Goal: Task Accomplishment & Management: Manage account settings

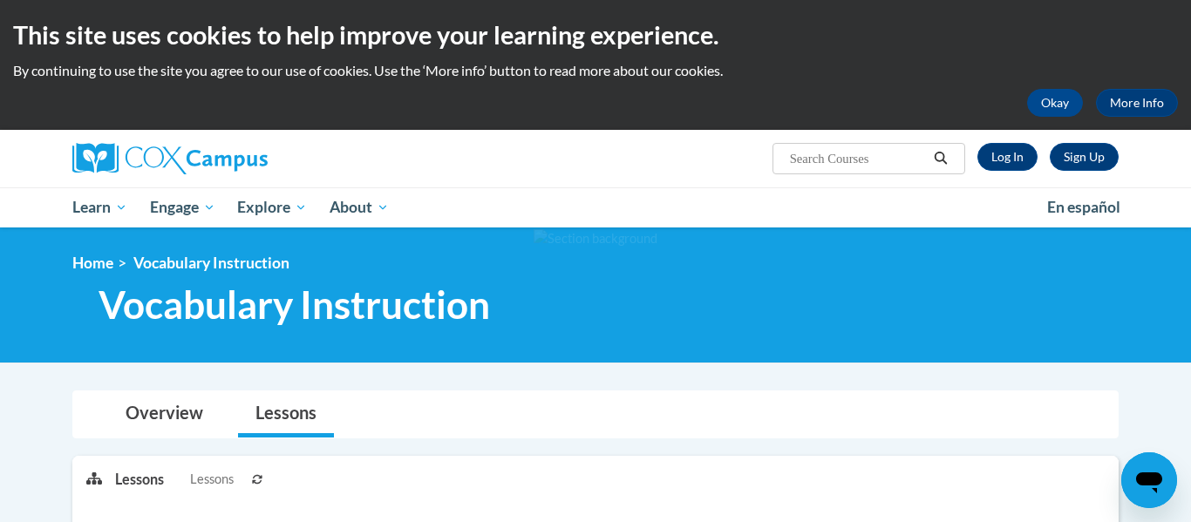
click at [1012, 133] on div "Sign Up Log In Search Search..." at bounding box center [774, 152] width 715 height 44
click at [999, 164] on link "Log In" at bounding box center [1008, 157] width 60 height 28
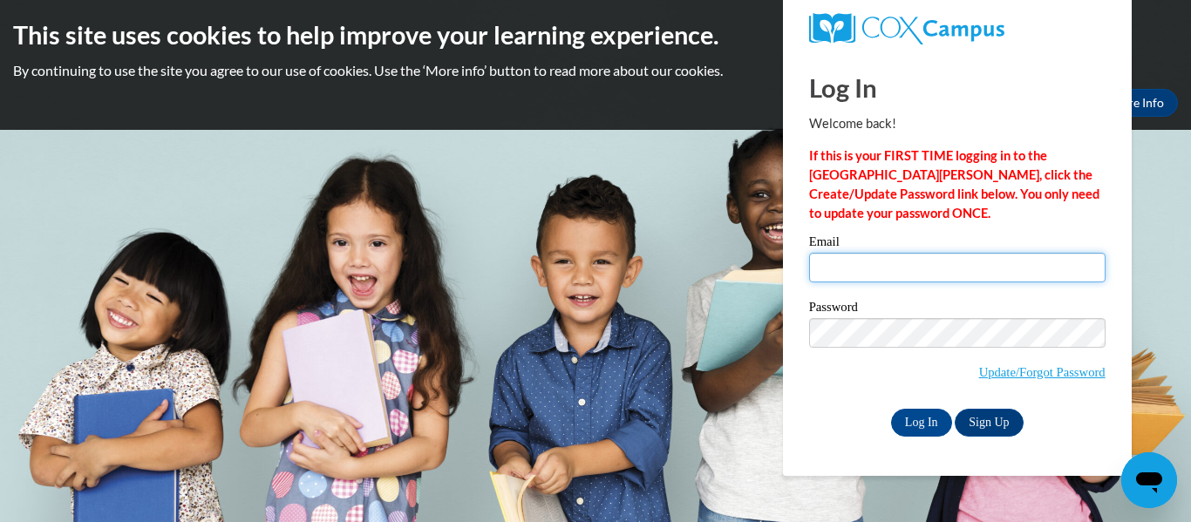
click at [953, 278] on input "Email" at bounding box center [957, 268] width 296 height 30
type input "lippeltnicole@gmail.com"
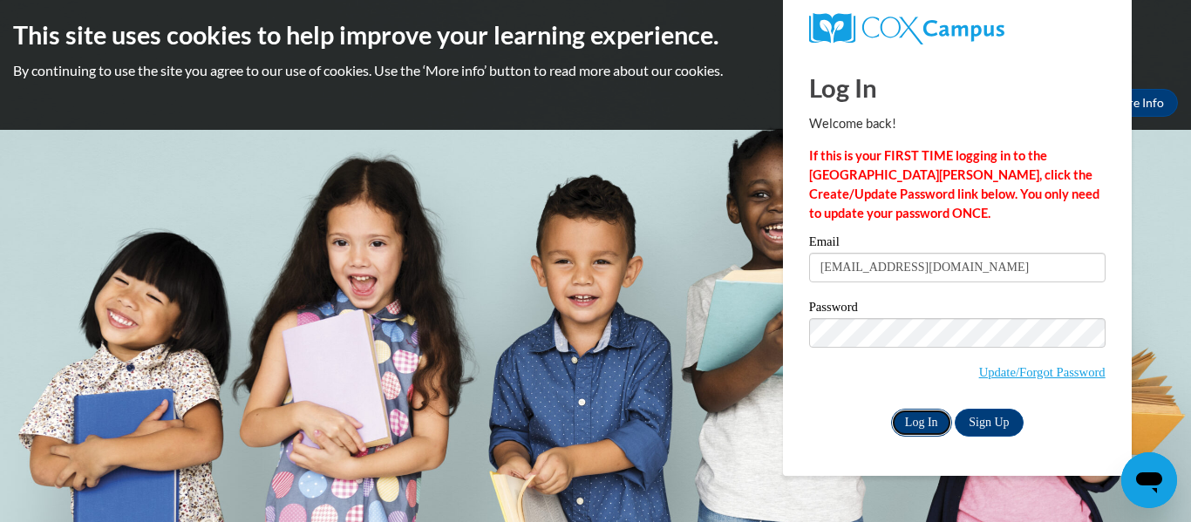
click at [913, 418] on input "Log In" at bounding box center [921, 423] width 61 height 28
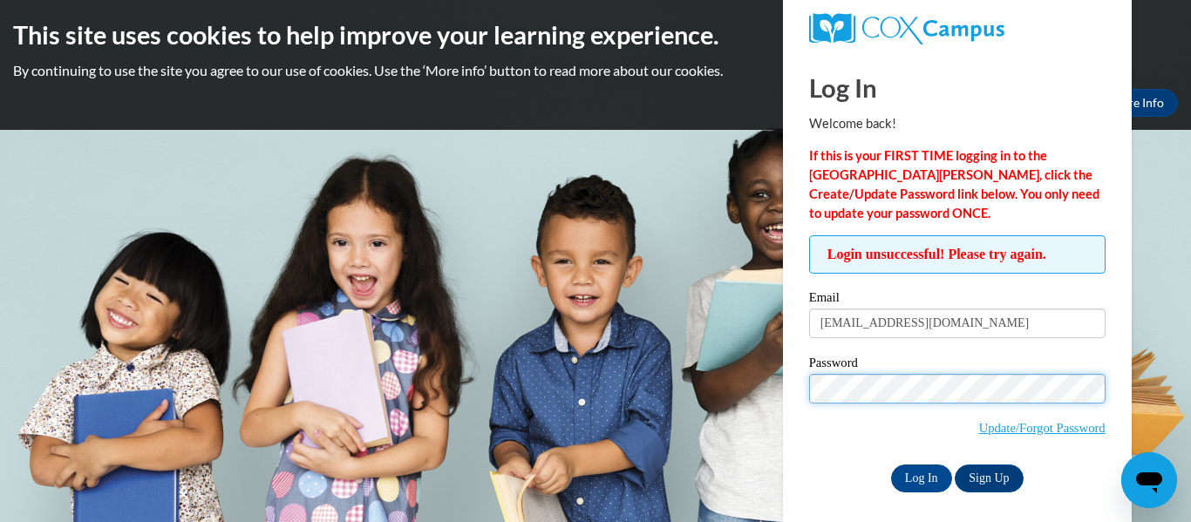
click at [891, 465] on input "Log In" at bounding box center [921, 479] width 61 height 28
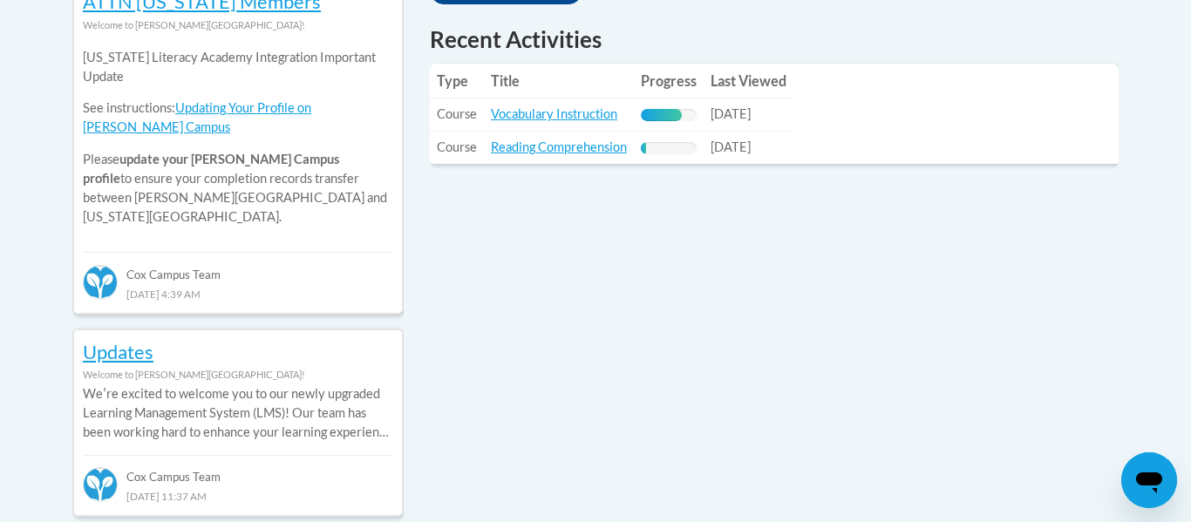
scroll to position [830, 0]
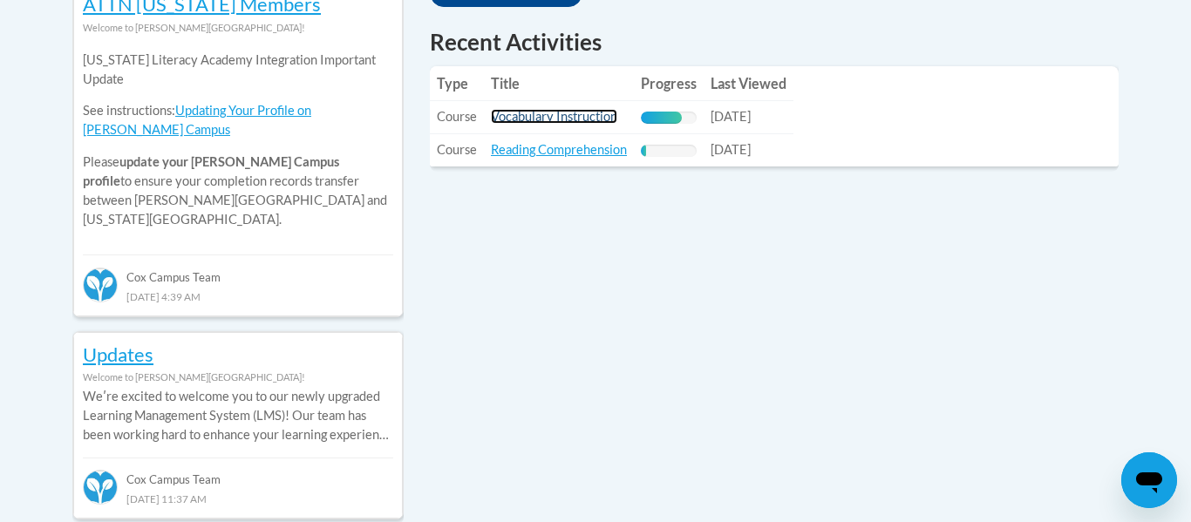
click at [611, 117] on link "Vocabulary Instruction" at bounding box center [554, 116] width 126 height 15
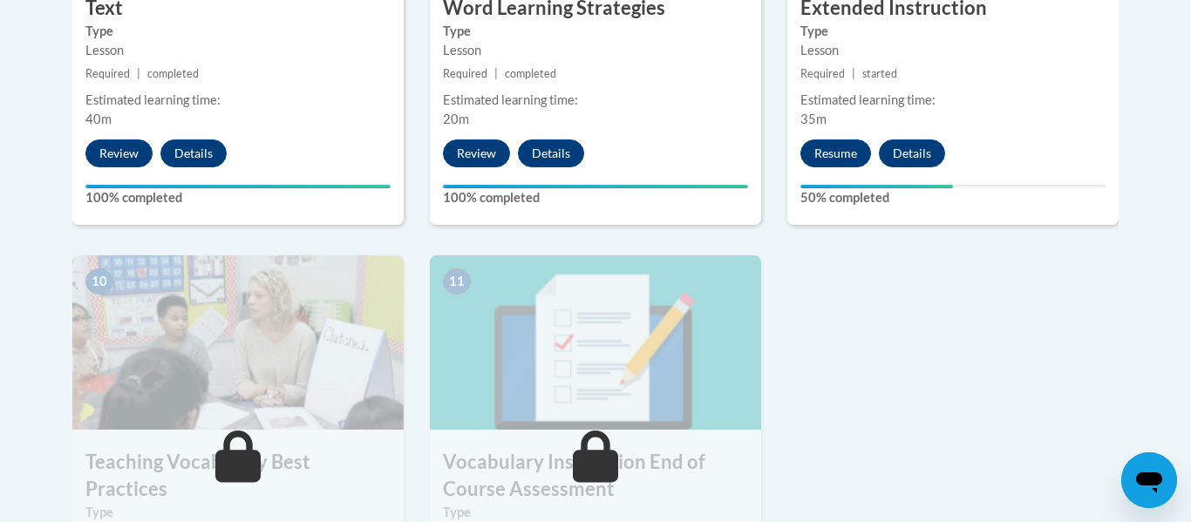
scroll to position [1772, 0]
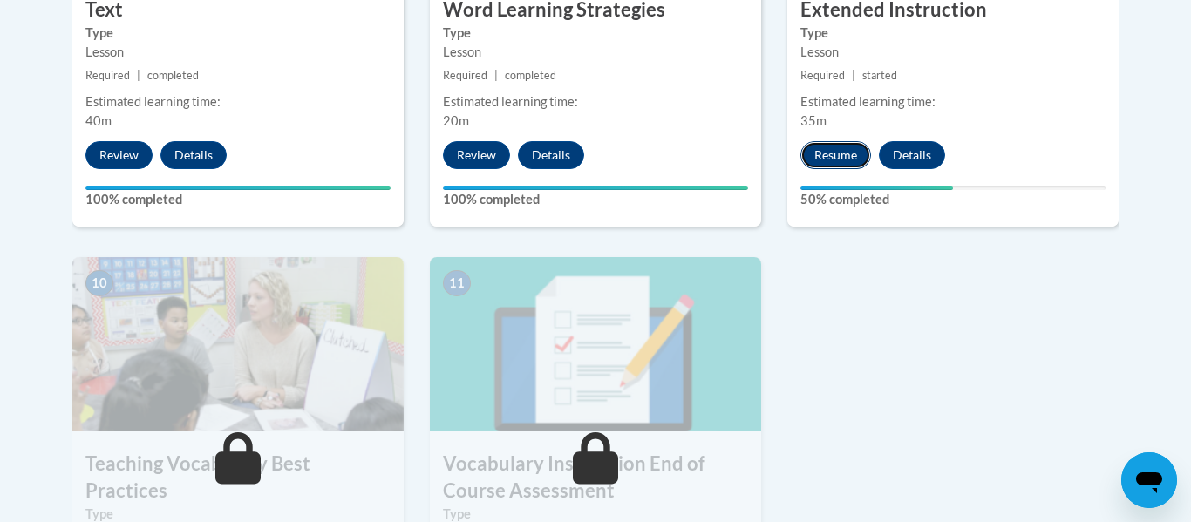
click at [818, 146] on button "Resume" at bounding box center [836, 155] width 71 height 28
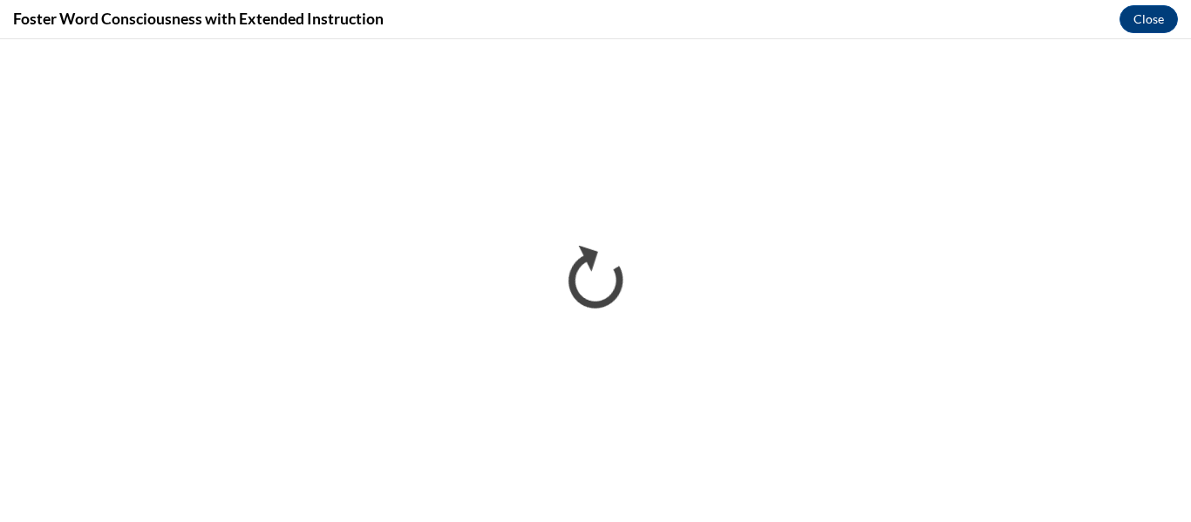
scroll to position [0, 0]
click at [1145, 14] on button "Close" at bounding box center [1149, 19] width 58 height 28
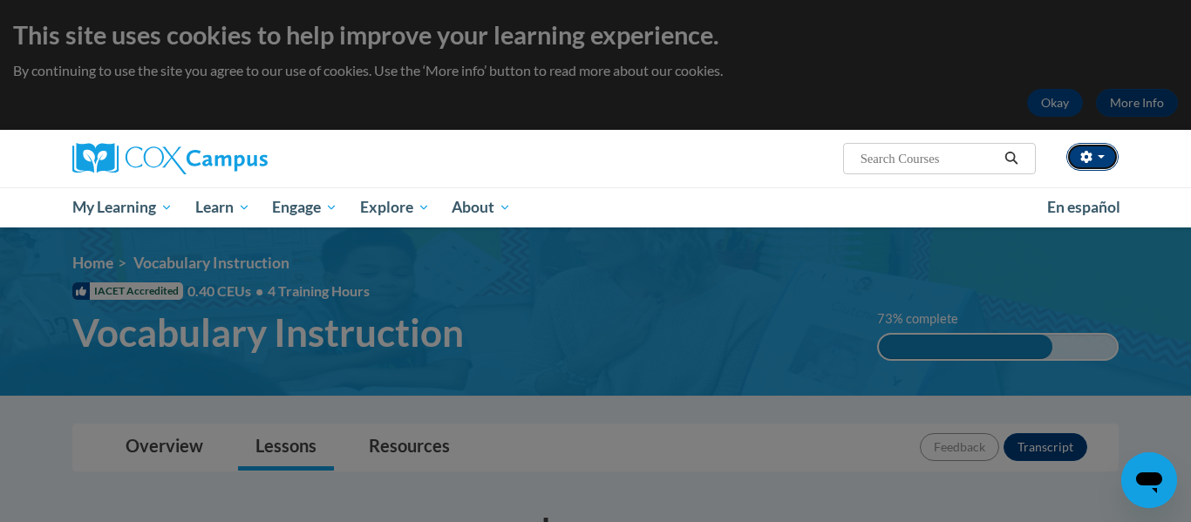
click at [1090, 147] on button "button" at bounding box center [1092, 157] width 52 height 28
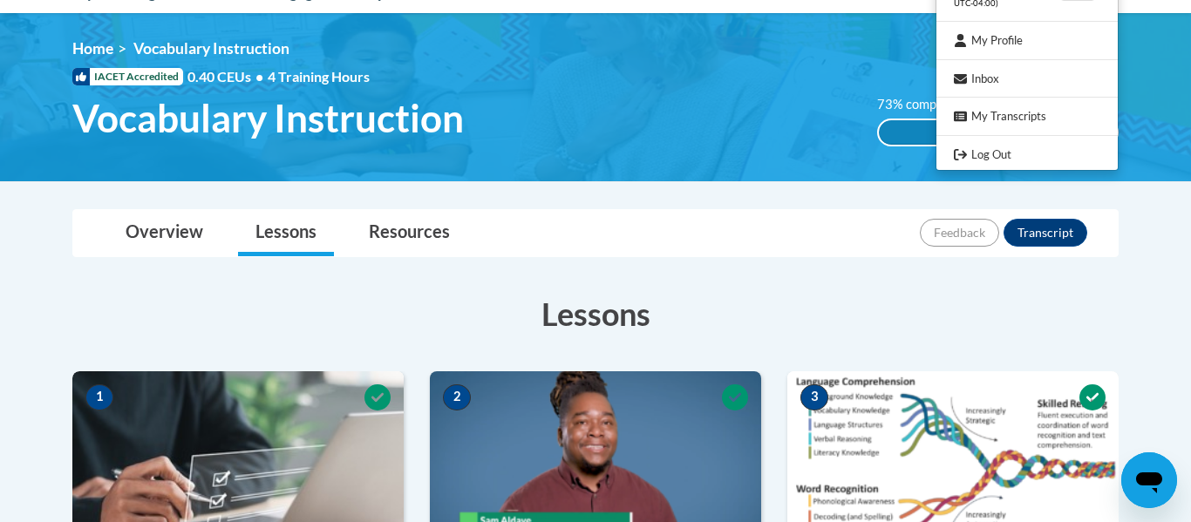
scroll to position [215, 0]
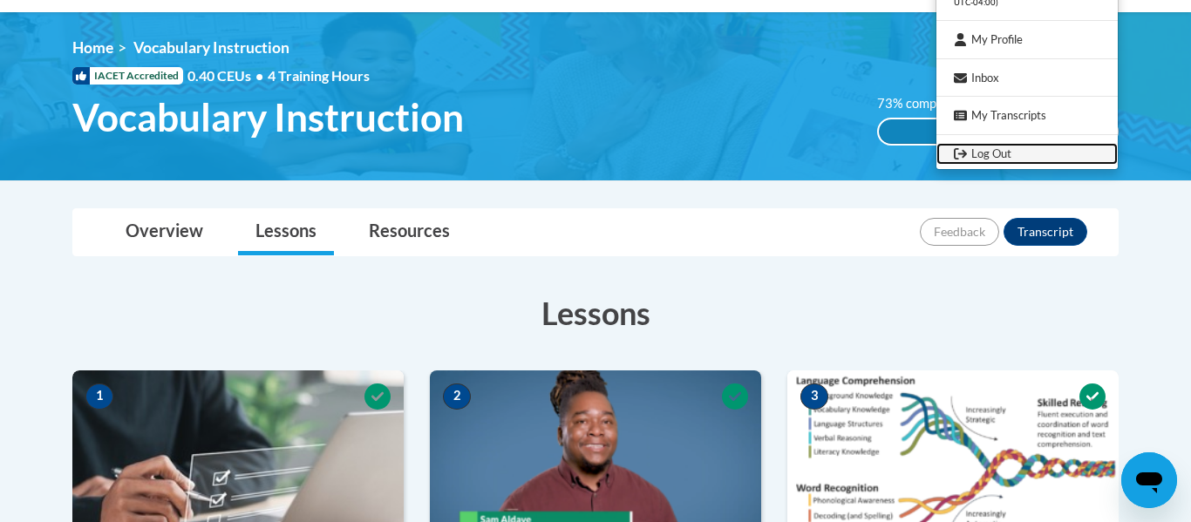
click at [1069, 146] on link "Log Out" at bounding box center [1027, 154] width 181 height 22
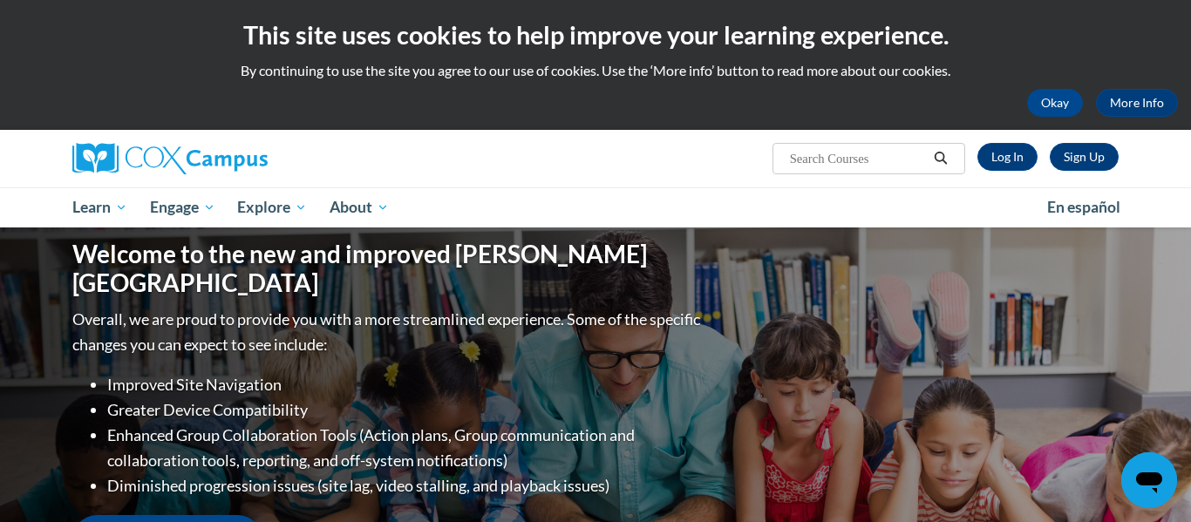
click at [616, 172] on div "Sign Up Log In Search Search..." at bounding box center [774, 152] width 715 height 44
